Goal: Obtain resource: Download file/media

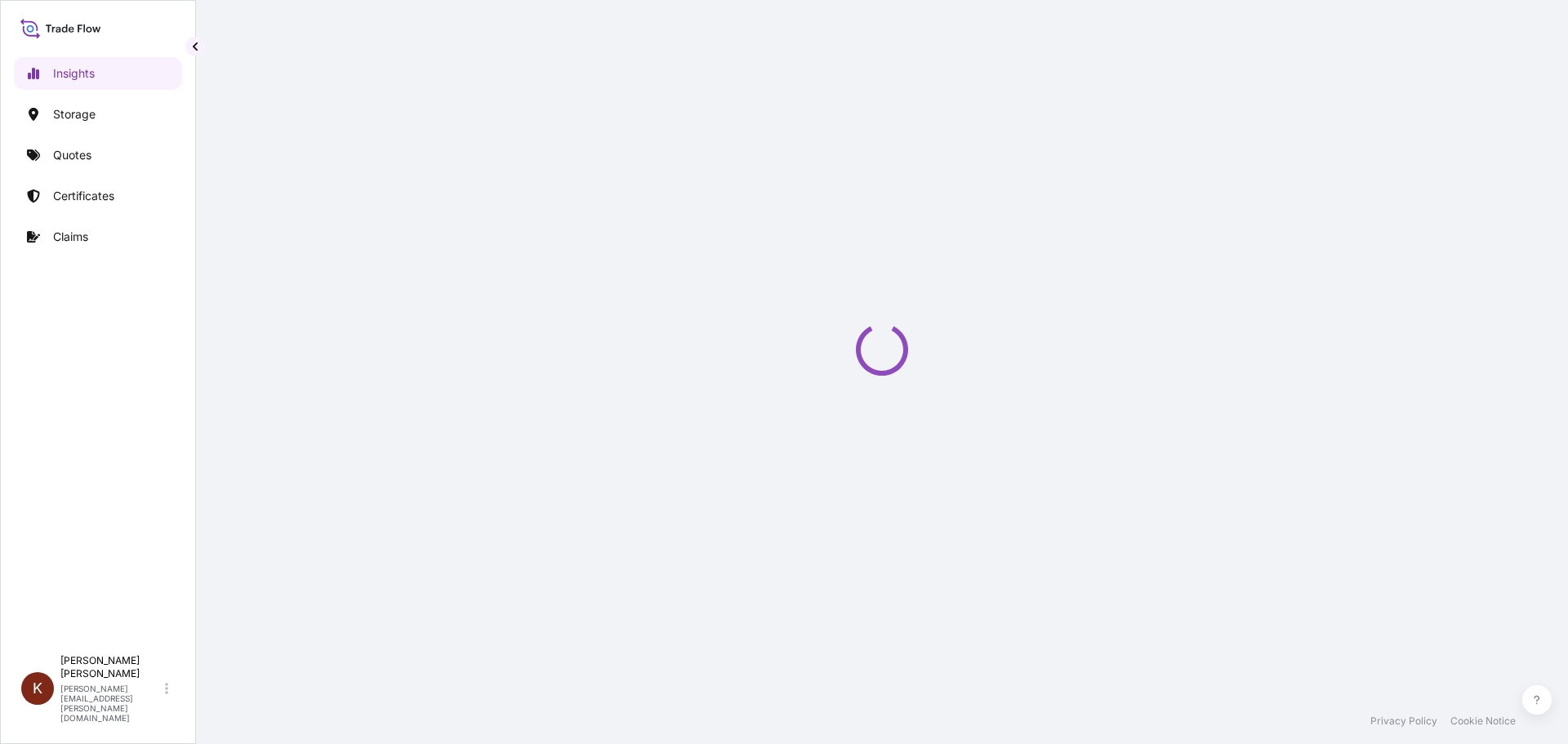
select select "2025"
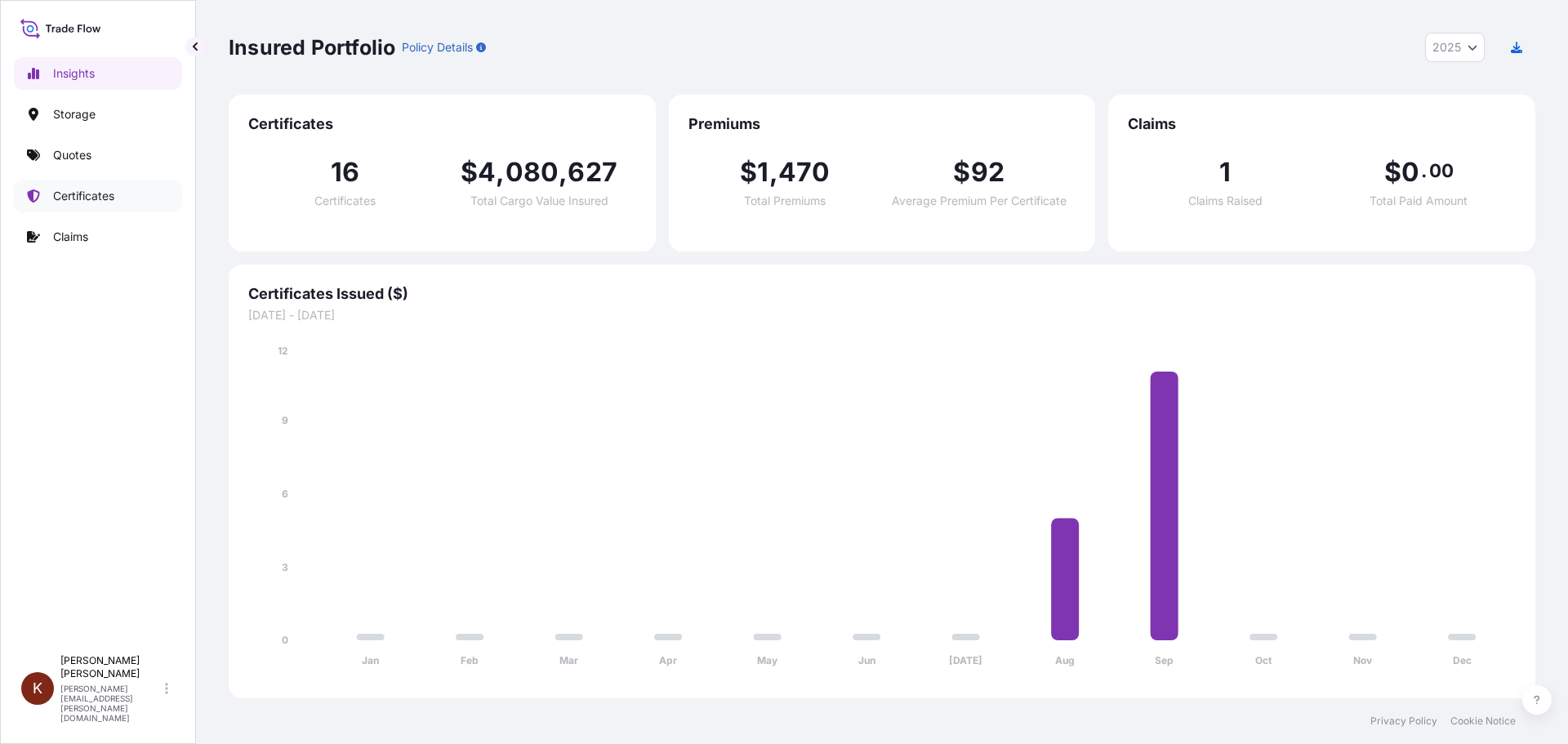
click at [72, 195] on p "Certificates" at bounding box center [83, 196] width 61 height 17
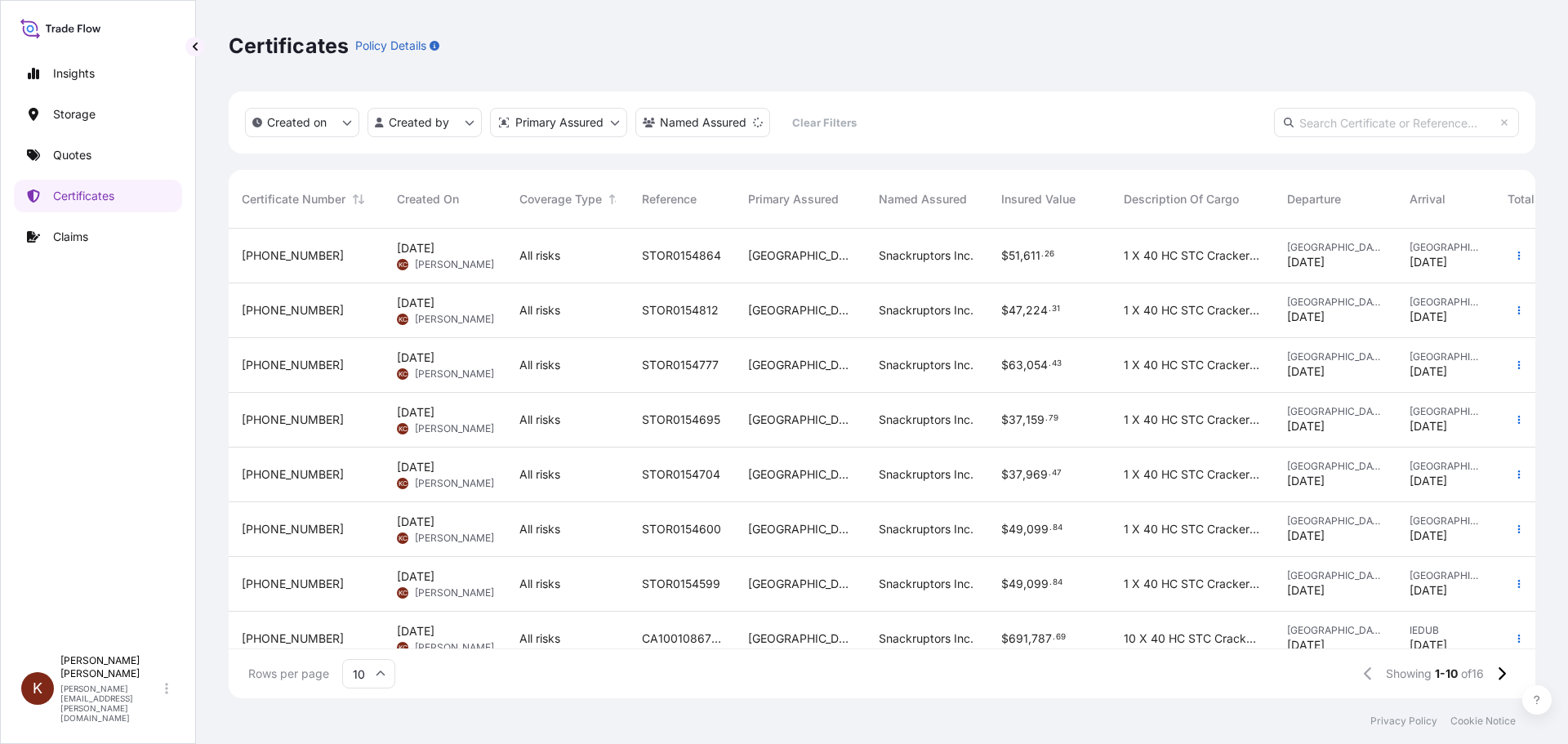
scroll to position [140, 0]
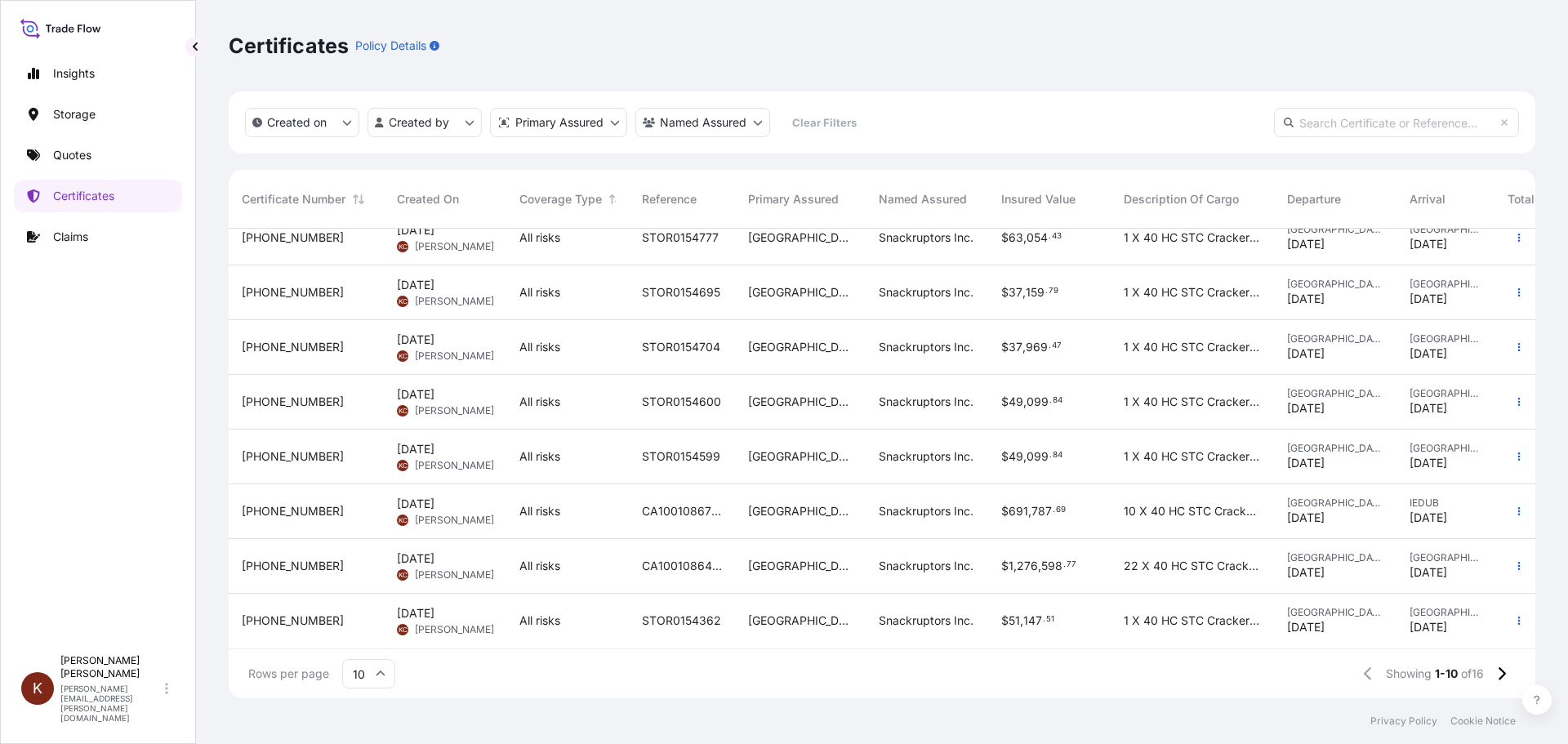
click at [688, 558] on span "CA1001086450" at bounding box center [682, 567] width 80 height 17
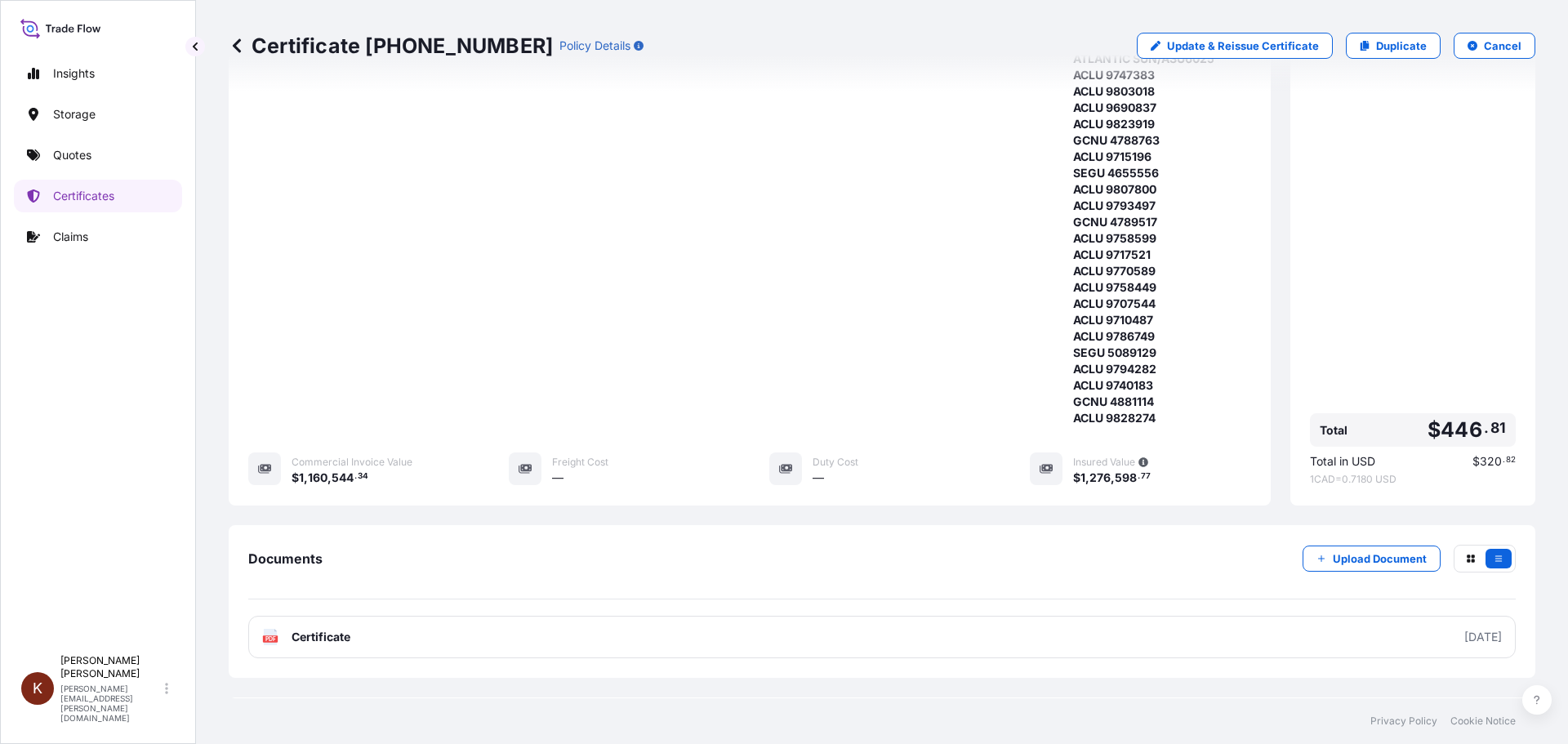
scroll to position [473, 0]
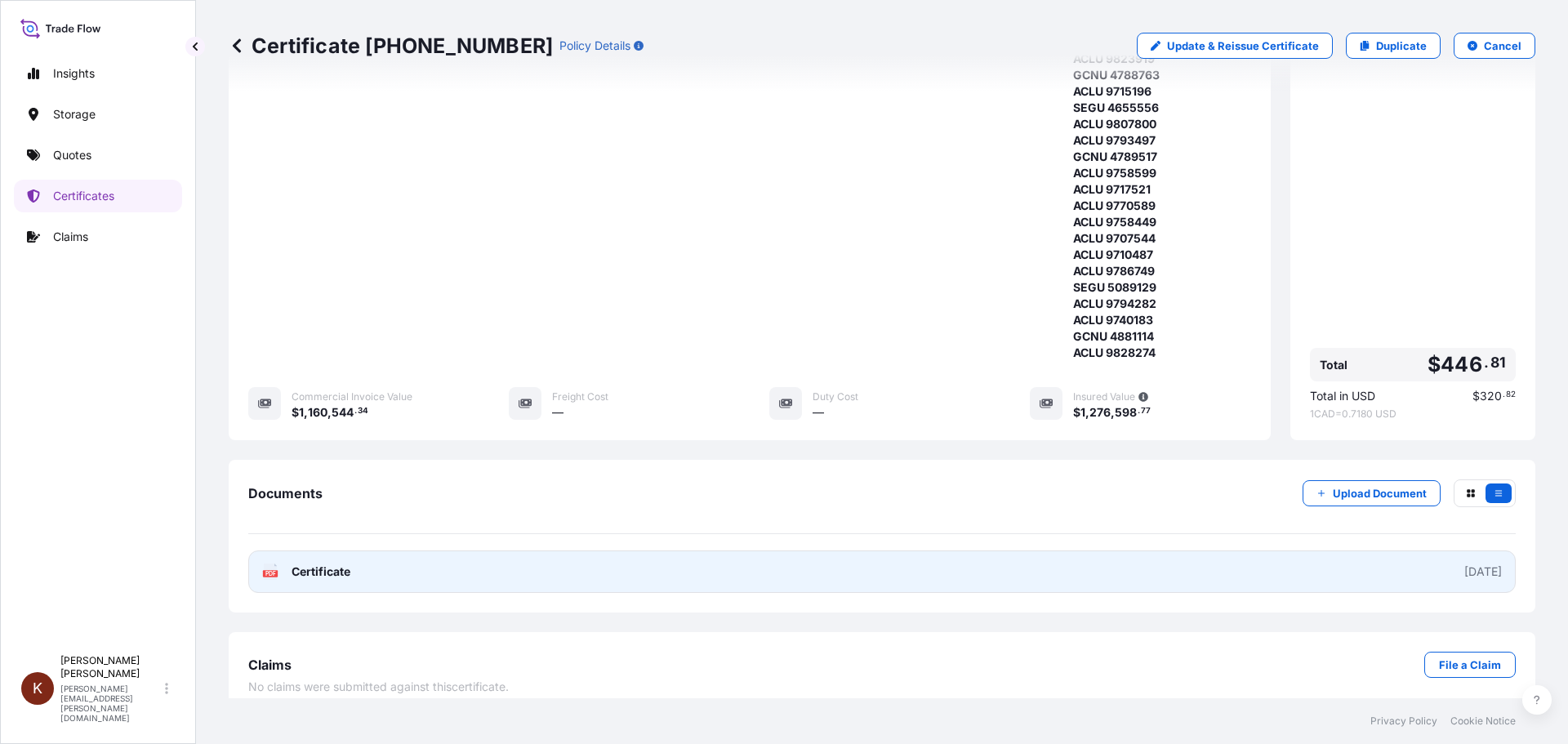
click at [305, 564] on span "Certificate" at bounding box center [321, 572] width 59 height 17
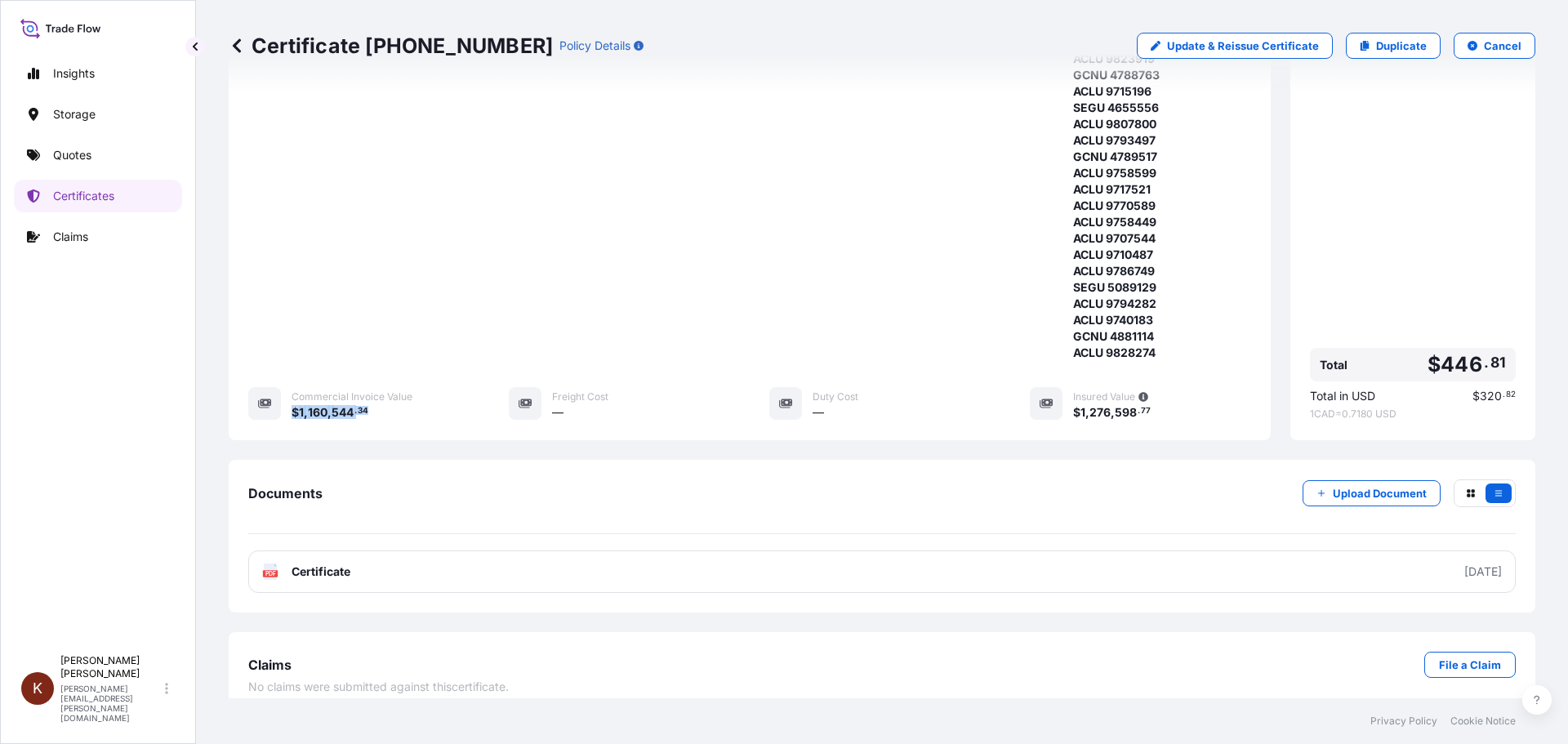
drag, startPoint x: 379, startPoint y: 397, endPoint x: 293, endPoint y: 392, distance: 86.1
click at [293, 404] on div "$ 1 , 160 , 544 . 34" at bounding box center [380, 412] width 178 height 18
copy span "$ 1 , 160 , 544 . 34"
click at [320, 407] on span "160" at bounding box center [317, 412] width 19 height 11
drag, startPoint x: 310, startPoint y: 396, endPoint x: 301, endPoint y: 399, distance: 9.5
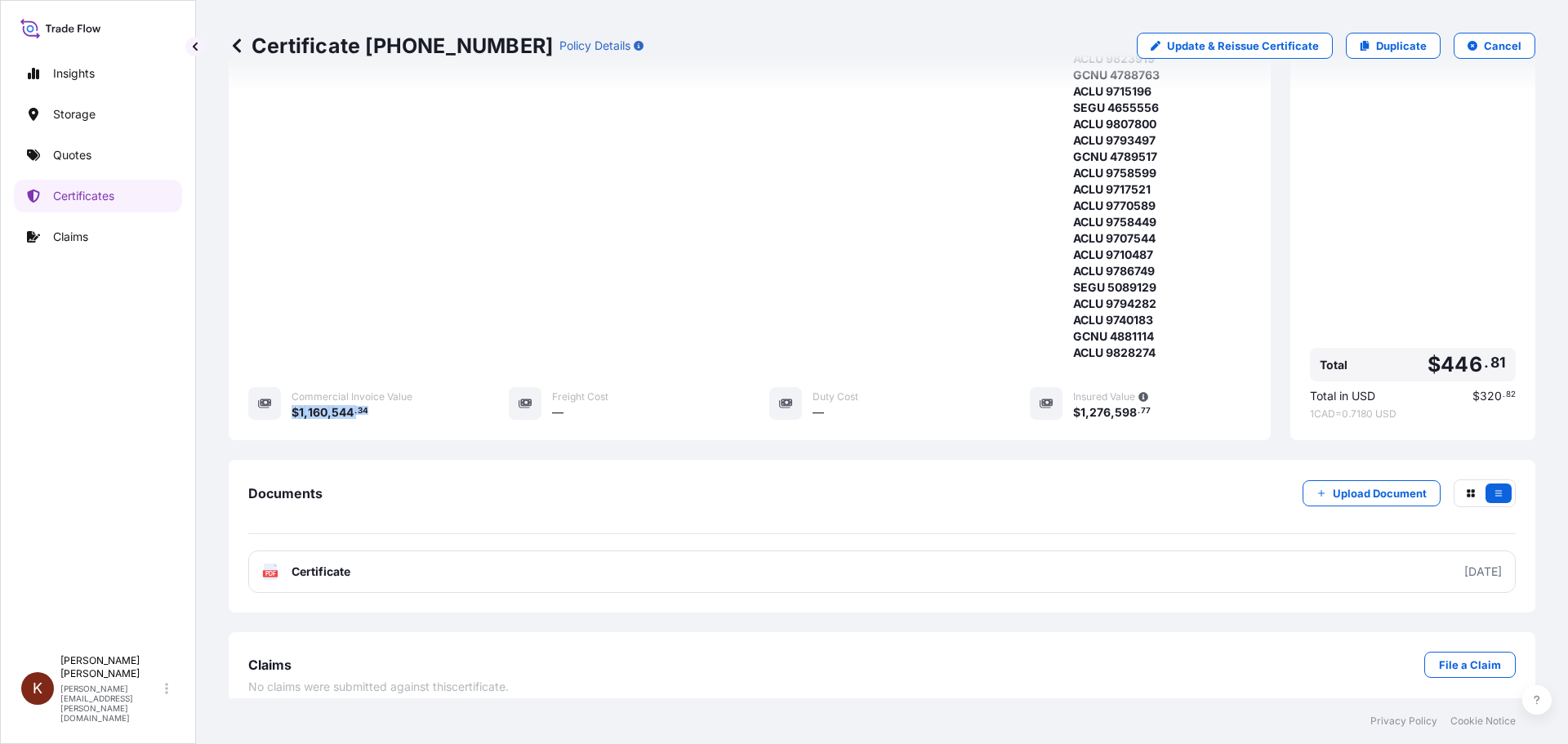
click at [310, 407] on span "160" at bounding box center [317, 412] width 19 height 11
click at [298, 407] on span "1" at bounding box center [300, 412] width 5 height 11
drag, startPoint x: 301, startPoint y: 396, endPoint x: 379, endPoint y: 396, distance: 78.0
click at [379, 404] on div "$ 1 , 160 , 544 . 34" at bounding box center [380, 412] width 178 height 18
click at [368, 404] on span "$ 1 , 160 , 544 . 34" at bounding box center [329, 412] width 77 height 17
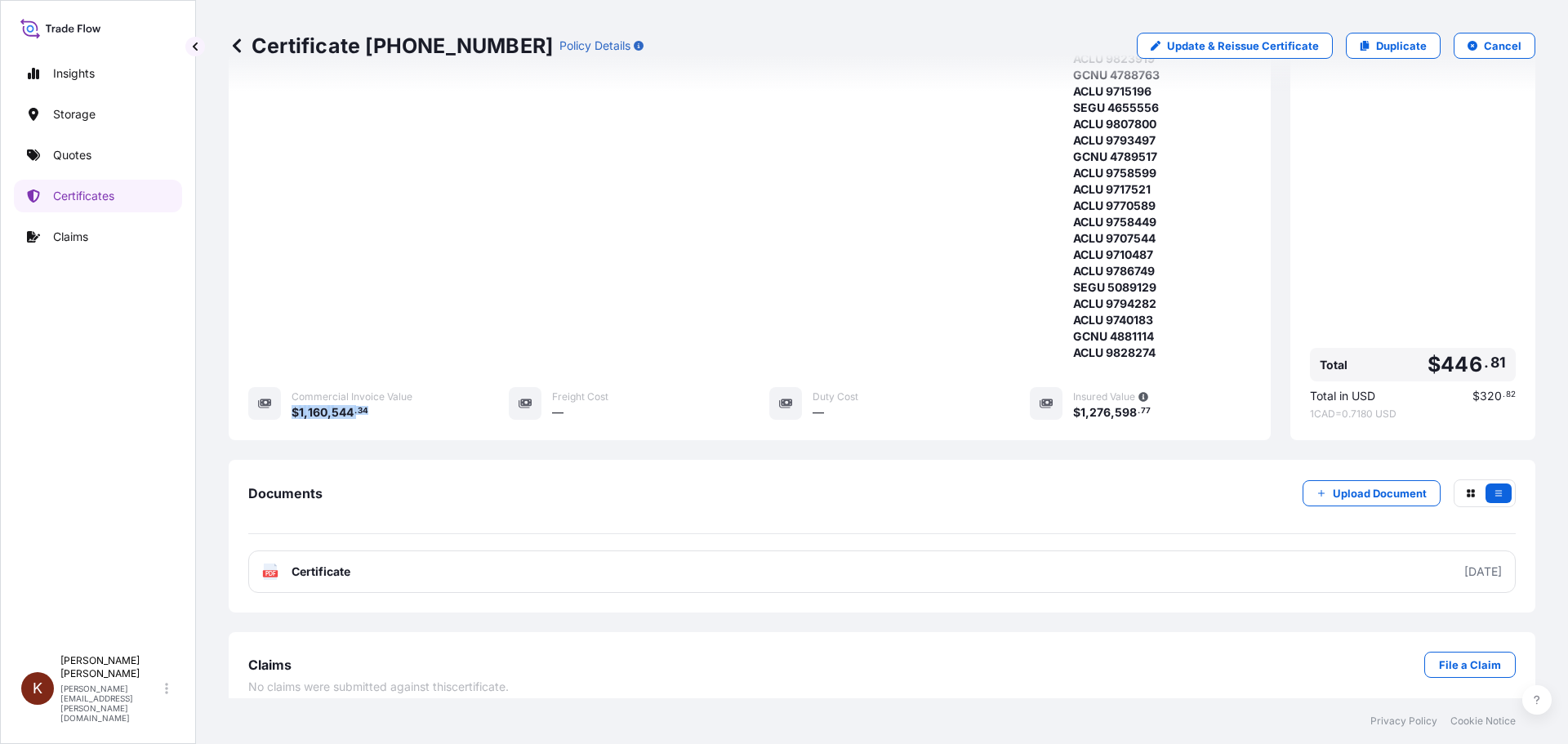
drag, startPoint x: 383, startPoint y: 398, endPoint x: 319, endPoint y: 399, distance: 64.0
click at [291, 404] on div "$ 1 , 160 , 544 . 34" at bounding box center [380, 412] width 178 height 18
copy span "$ 1 , 160 , 544 . 34"
click at [329, 407] on span "," at bounding box center [329, 412] width 4 height 11
drag, startPoint x: 292, startPoint y: 396, endPoint x: 371, endPoint y: 396, distance: 79.0
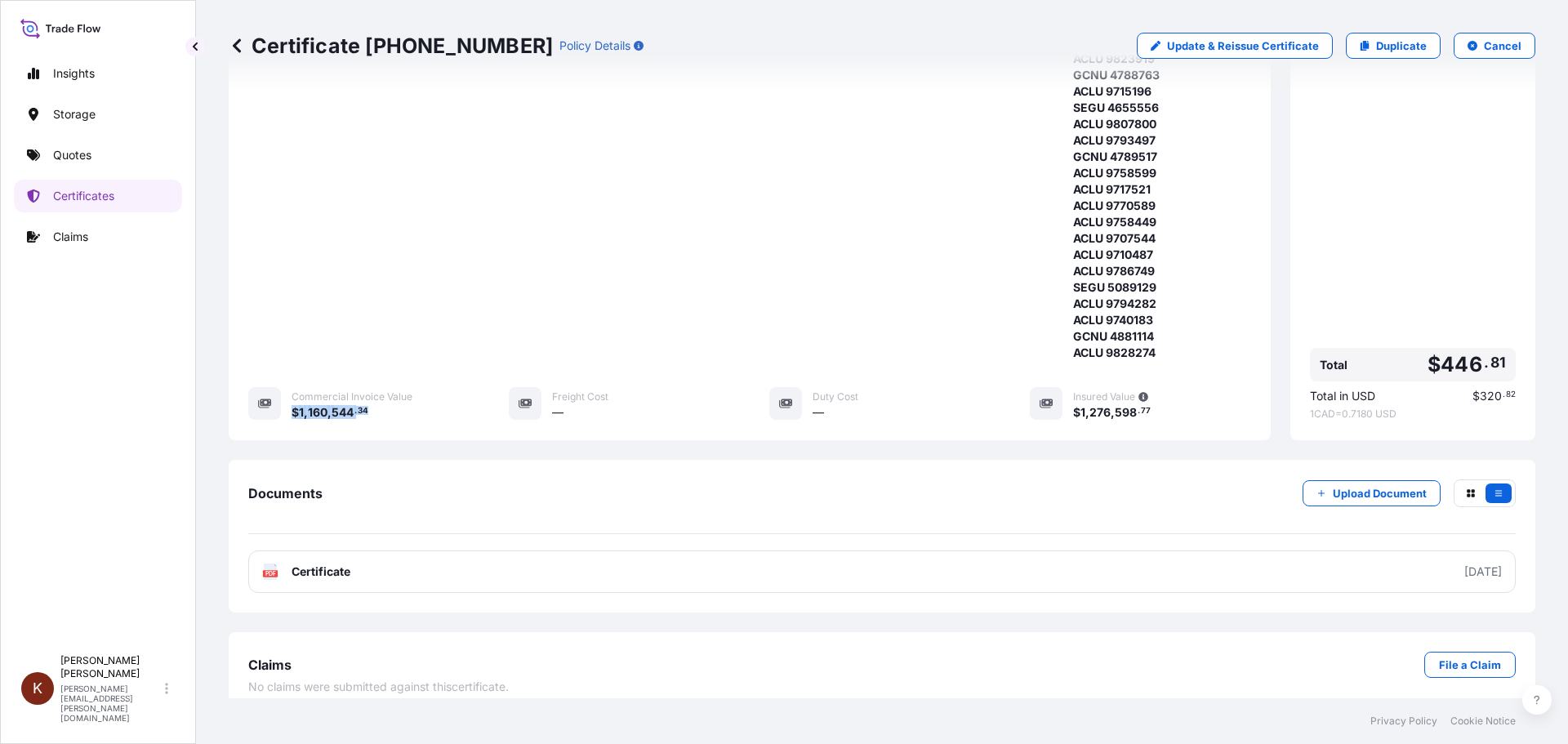
click at [371, 404] on div "$ 1 , 160 , 544 . 34" at bounding box center [380, 412] width 178 height 18
copy span "$ 1 , 160 , 544 . 34"
